Goal: Transaction & Acquisition: Purchase product/service

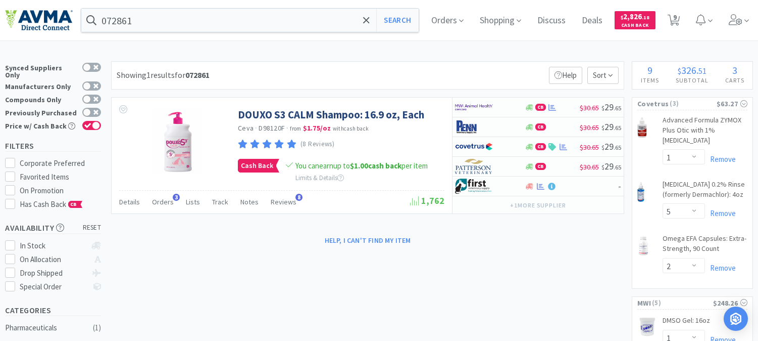
select select "1"
select select "5"
select select "2"
select select "1"
select select "2"
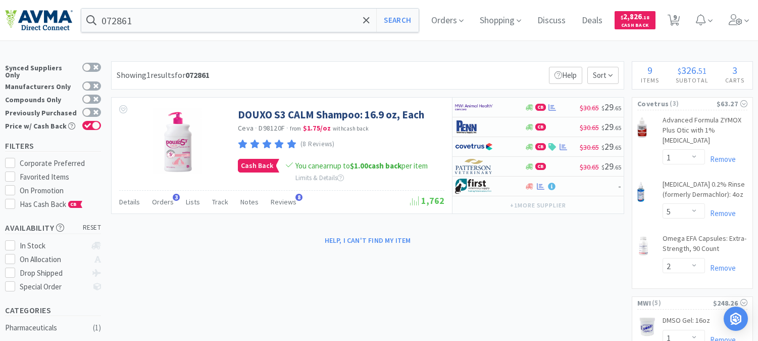
select select "1"
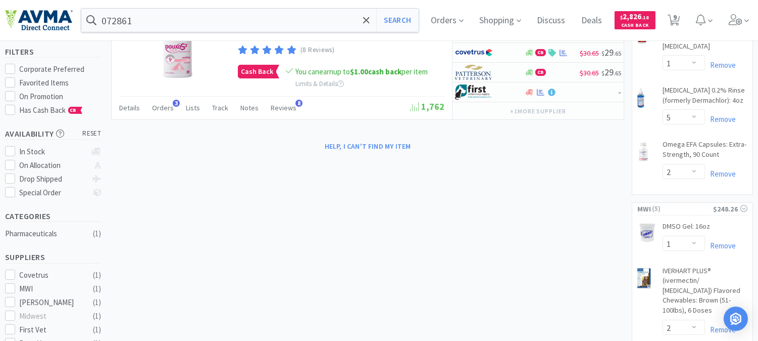
scroll to position [112, 0]
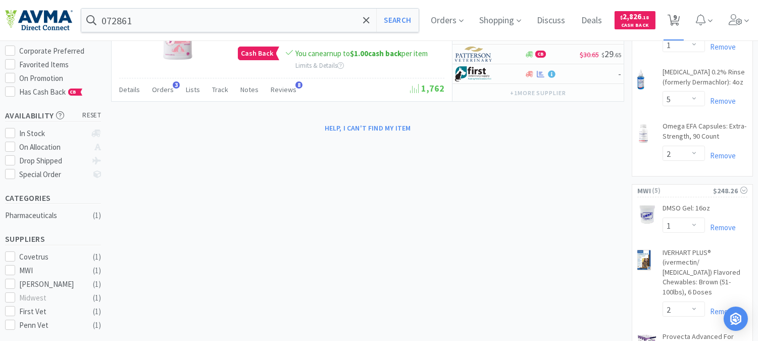
click at [677, 17] on span "9" at bounding box center [676, 17] width 4 height 40
select select "1"
select select "5"
select select "2"
select select "1"
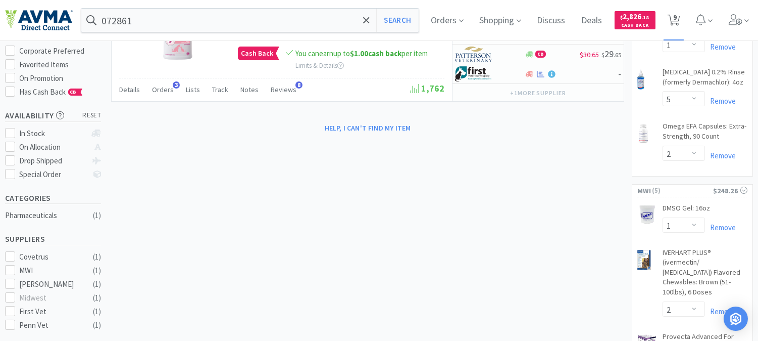
select select "2"
select select "1"
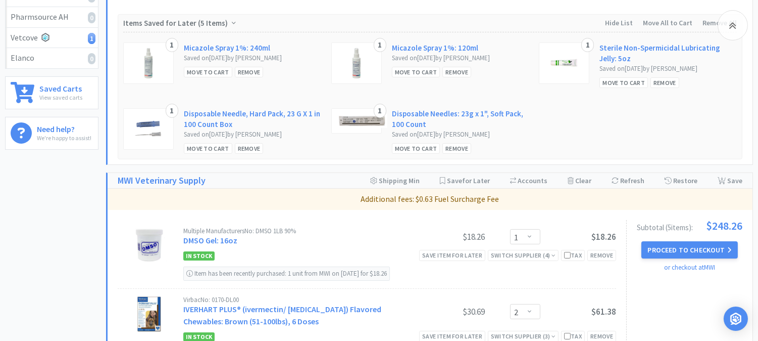
scroll to position [393, 0]
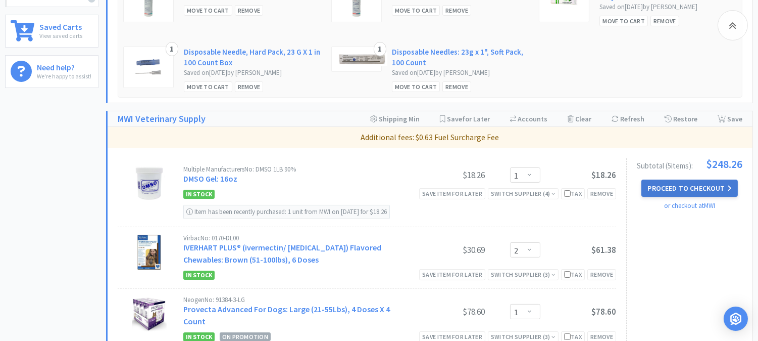
click at [668, 188] on button "Proceed to Checkout" at bounding box center [690, 187] width 96 height 17
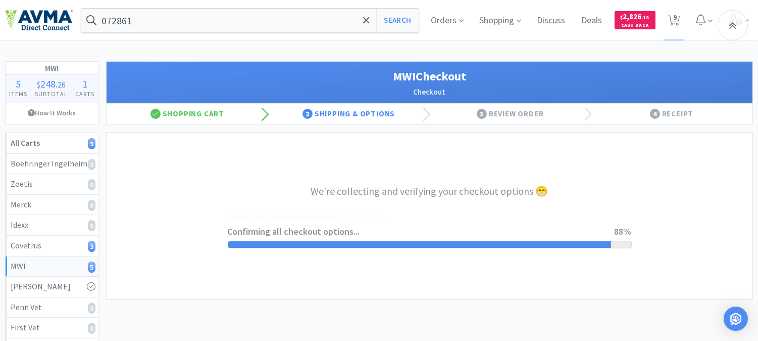
select select "CC_9481287516445253"
select select "FXY"
select select "RPS"
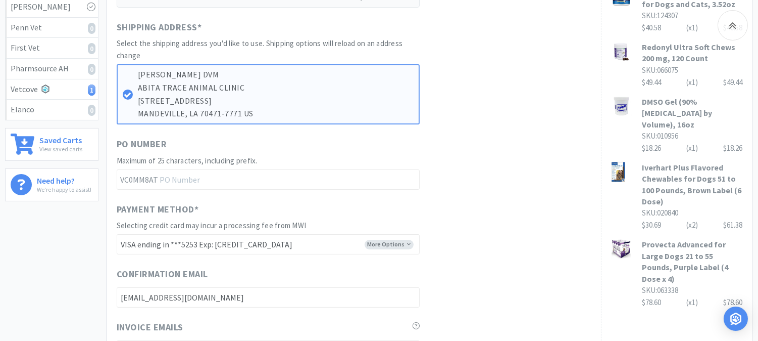
scroll to position [280, 0]
click at [189, 177] on input "text" at bounding box center [268, 178] width 303 height 20
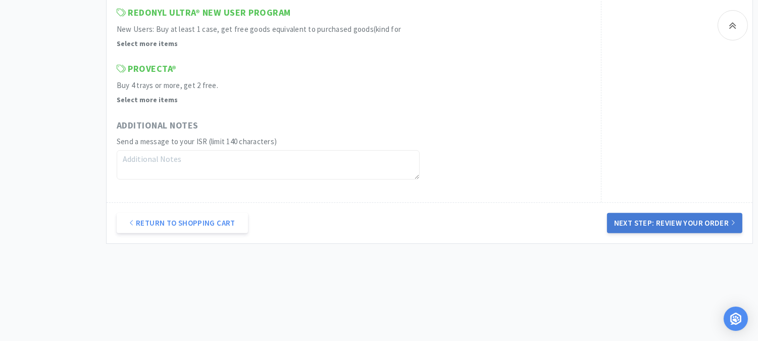
type input "52419"
click at [683, 226] on button "Next Step: Review Your Order" at bounding box center [674, 223] width 135 height 20
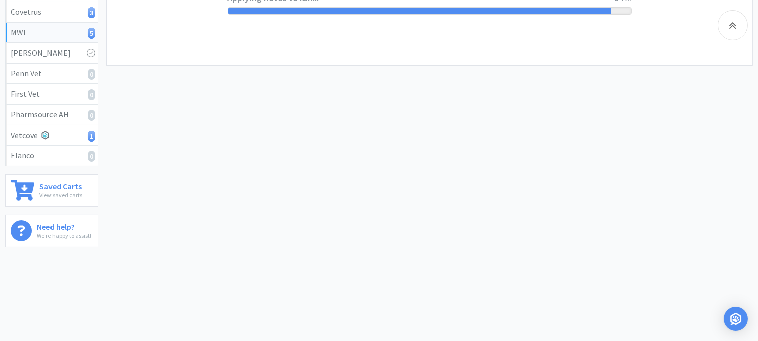
scroll to position [0, 0]
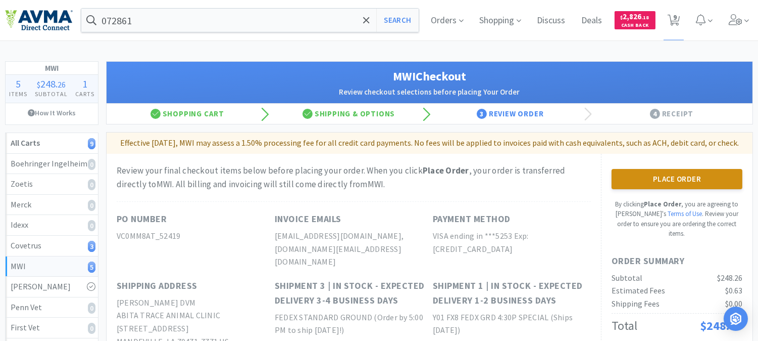
click at [659, 189] on button "Place Order" at bounding box center [677, 179] width 131 height 20
